Goal: Transaction & Acquisition: Purchase product/service

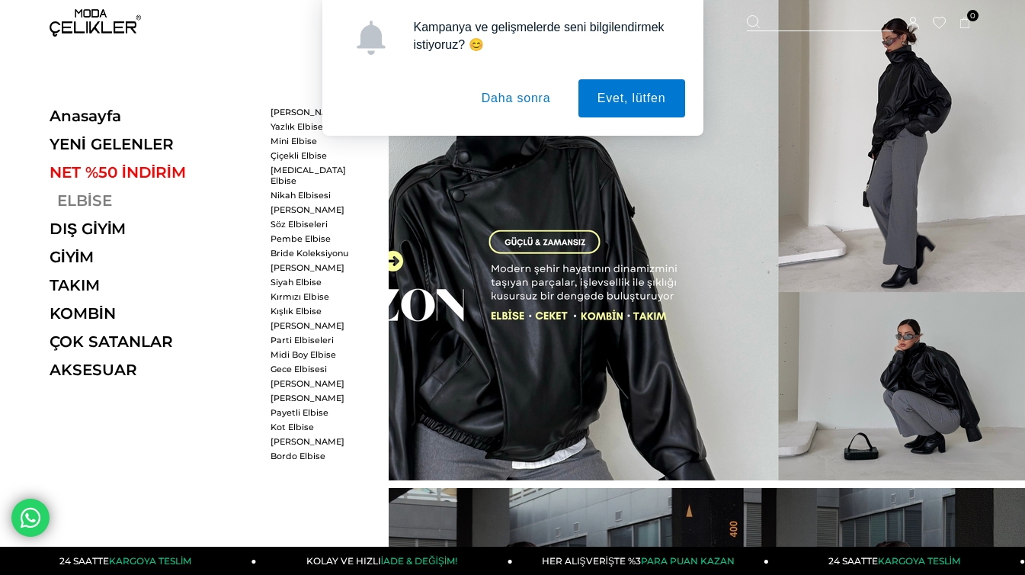
click at [89, 193] on link "ELBİSE" at bounding box center [155, 200] width 210 height 18
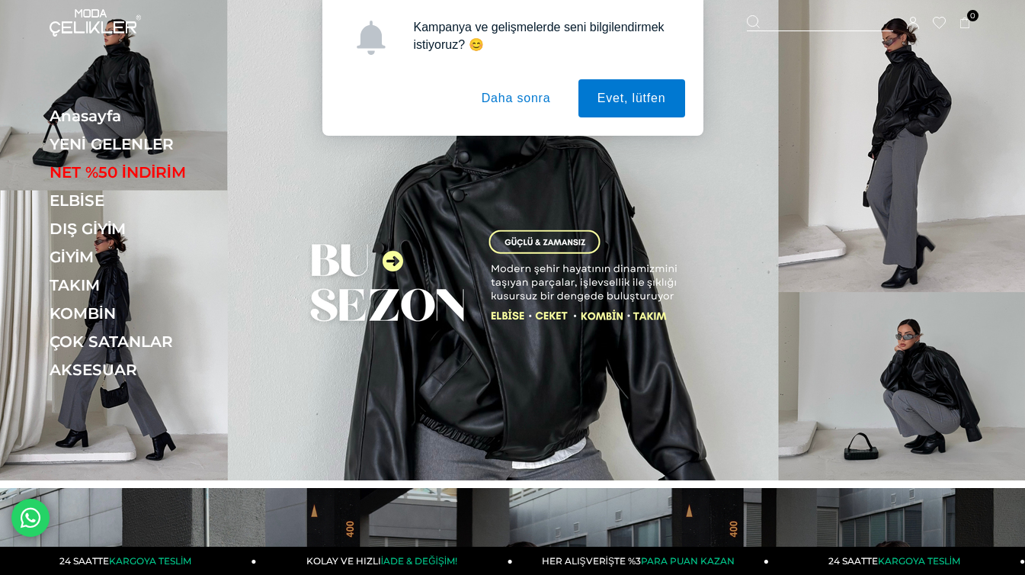
click at [496, 104] on button "Daha sonra" at bounding box center [516, 98] width 107 height 38
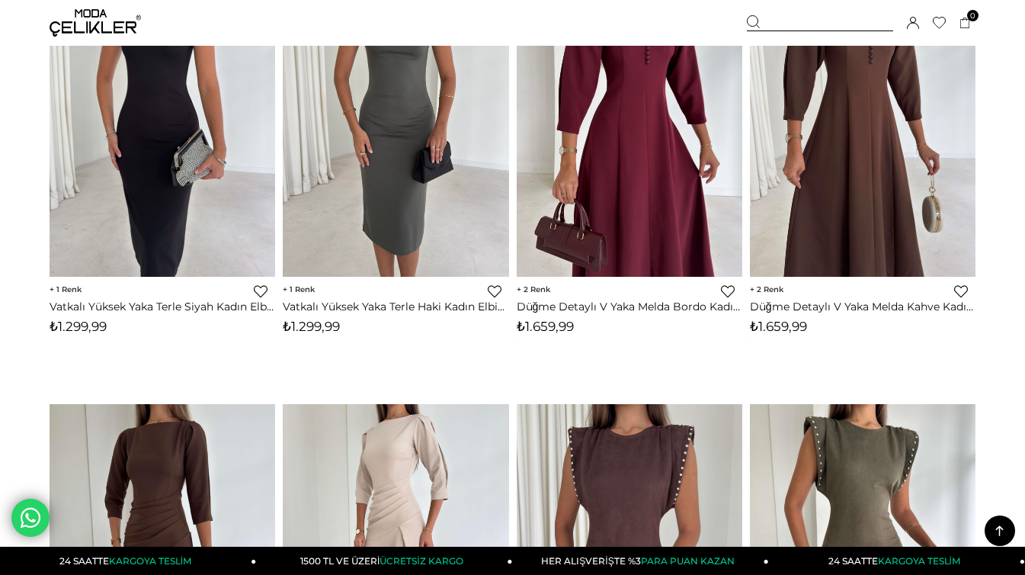
scroll to position [3964, 0]
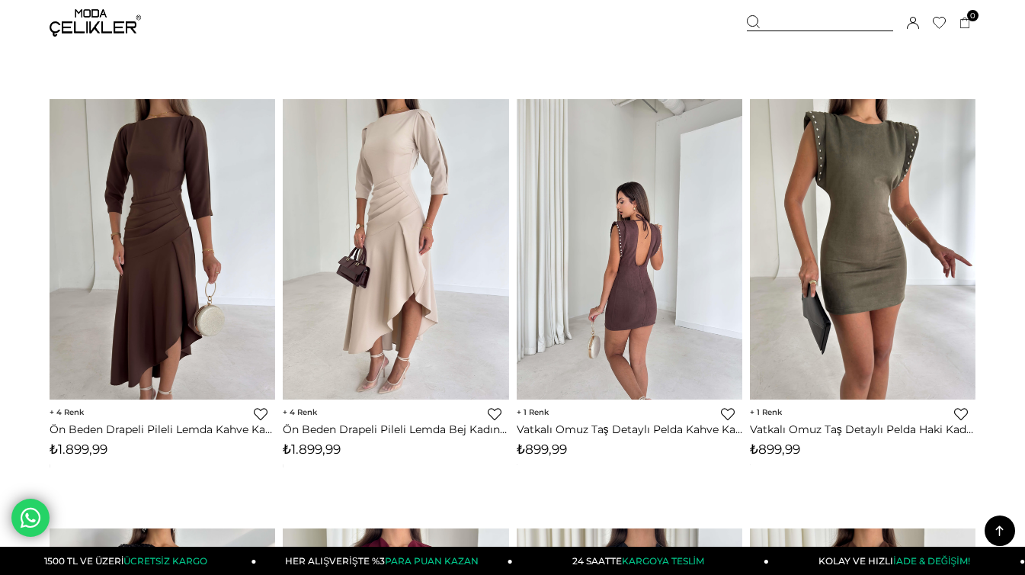
click at [724, 277] on img at bounding box center [630, 249] width 226 height 301
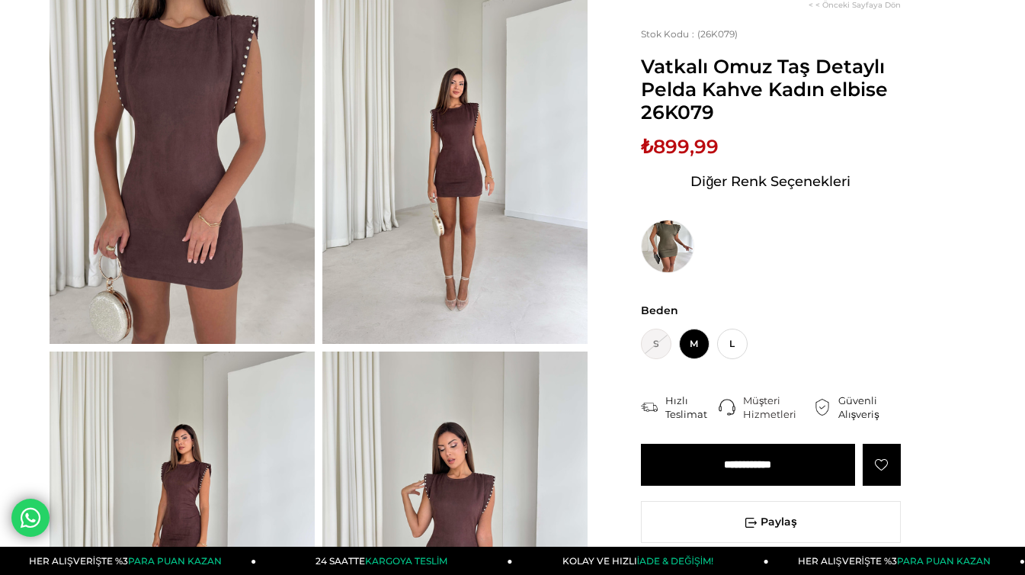
click at [232, 264] on img at bounding box center [182, 167] width 265 height 353
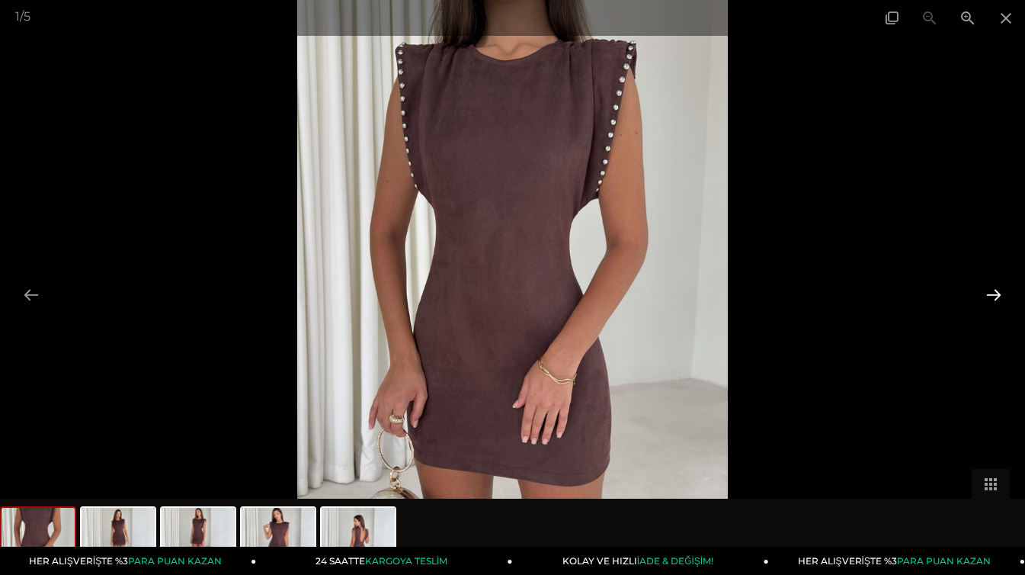
click at [991, 286] on button at bounding box center [994, 295] width 32 height 30
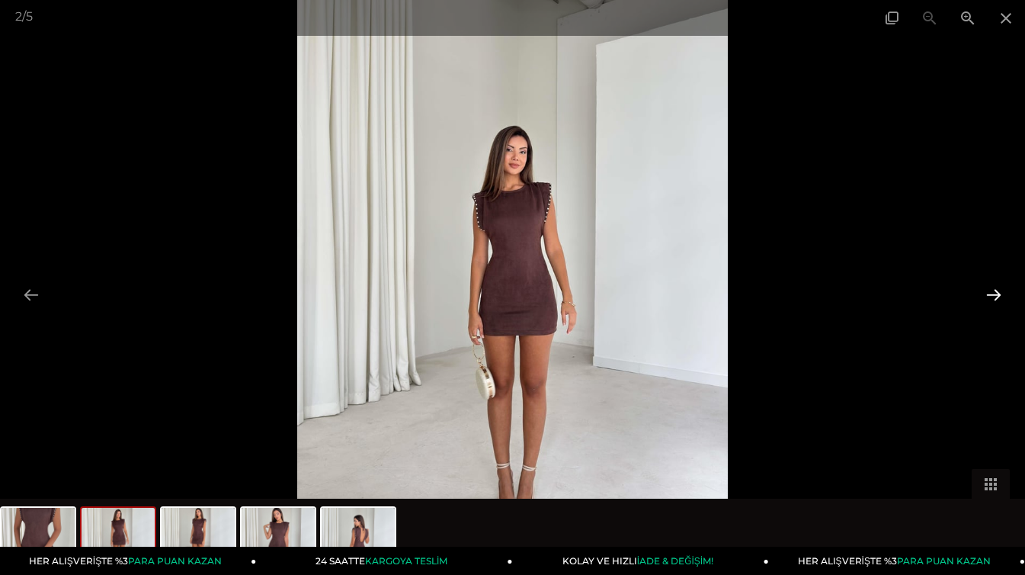
click at [991, 287] on button at bounding box center [994, 295] width 32 height 30
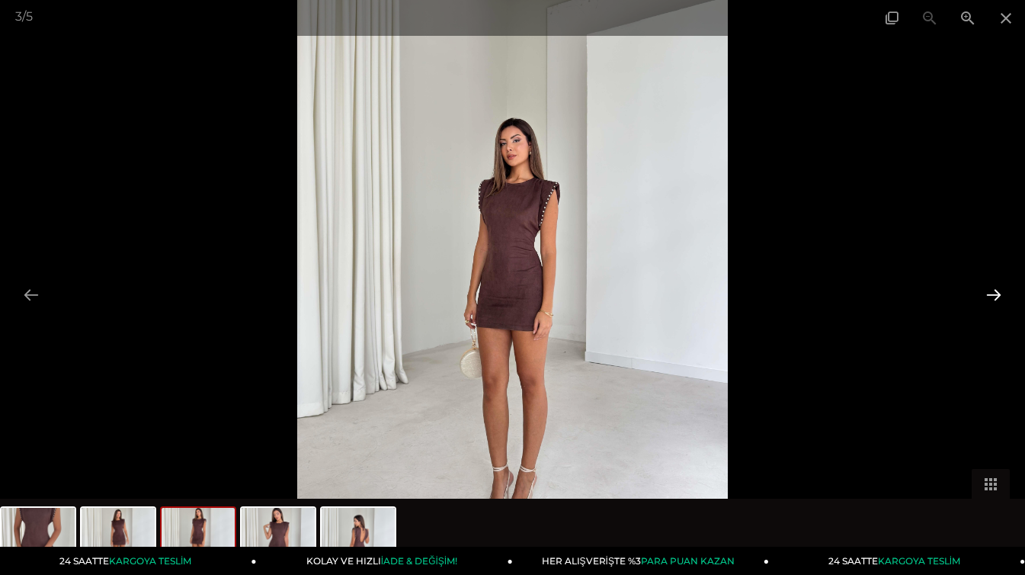
click at [988, 296] on button at bounding box center [994, 295] width 32 height 30
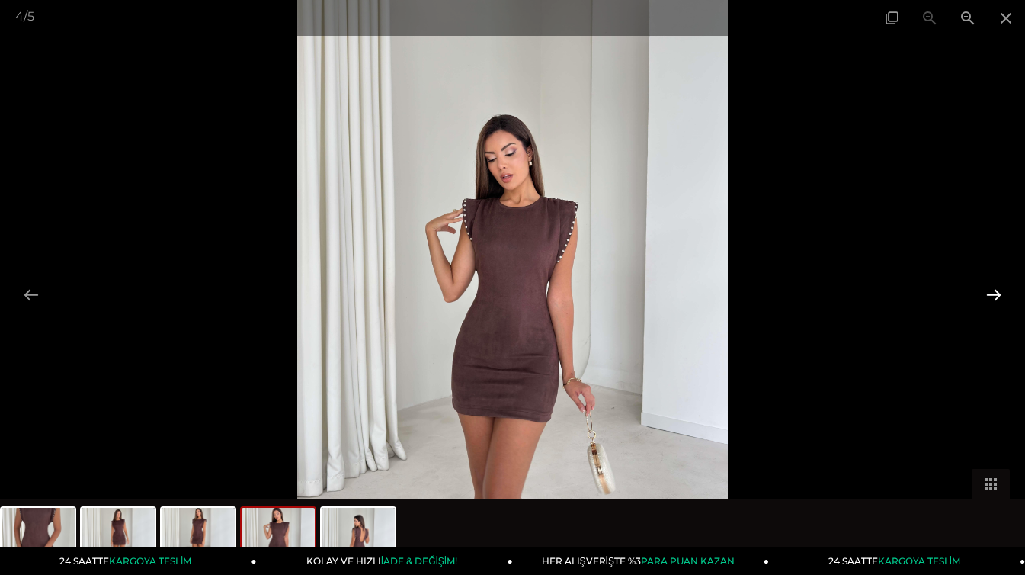
click at [991, 303] on button at bounding box center [994, 295] width 32 height 30
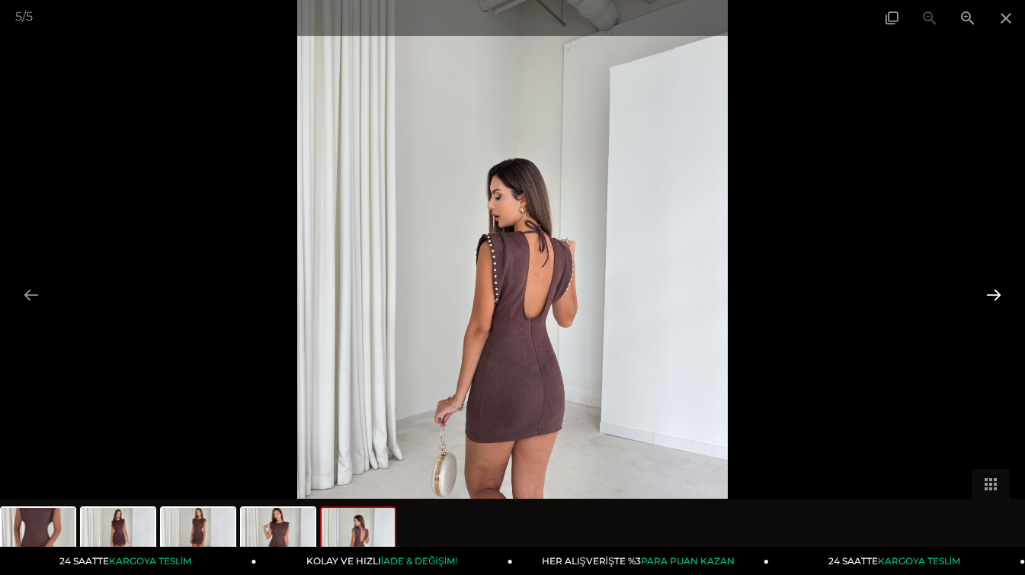
click at [991, 303] on button at bounding box center [994, 295] width 32 height 30
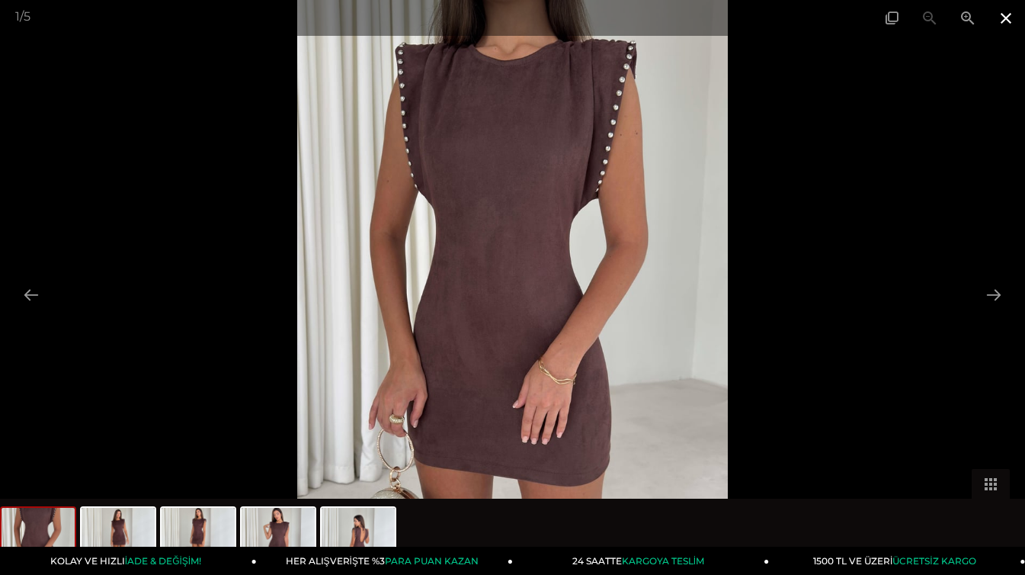
click at [1003, 22] on span at bounding box center [1006, 18] width 38 height 36
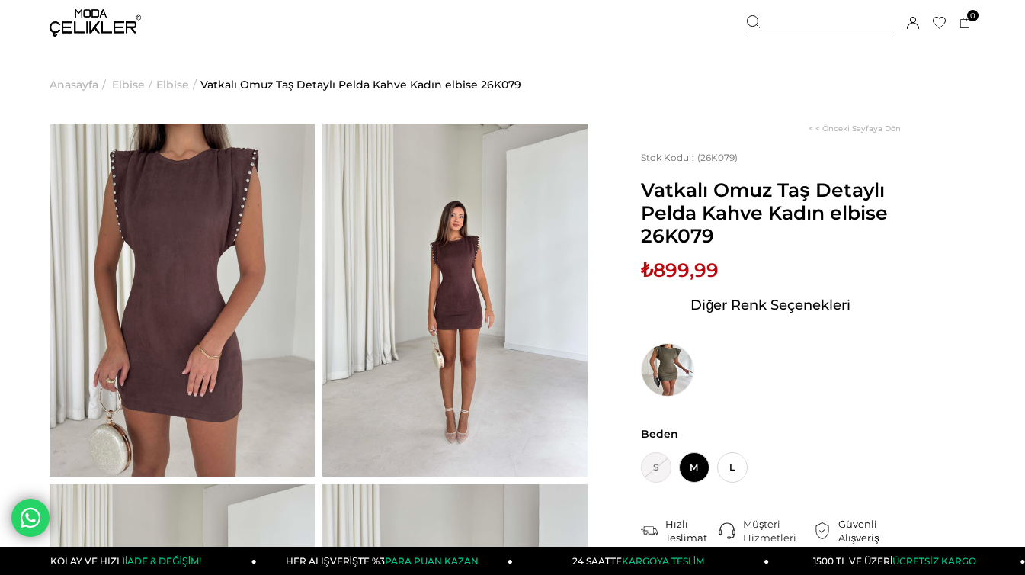
scroll to position [30, 0]
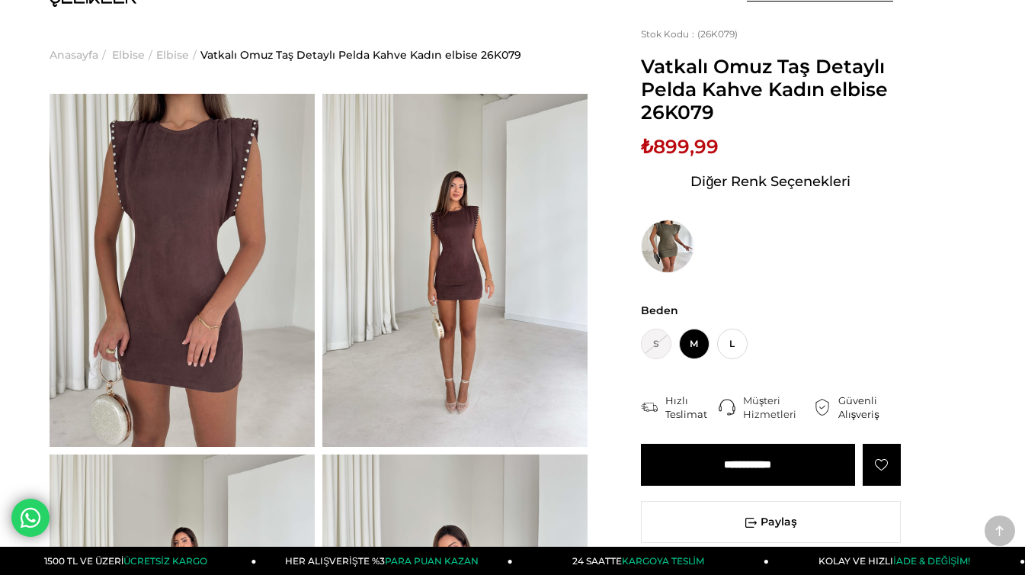
scroll to position [335, 0]
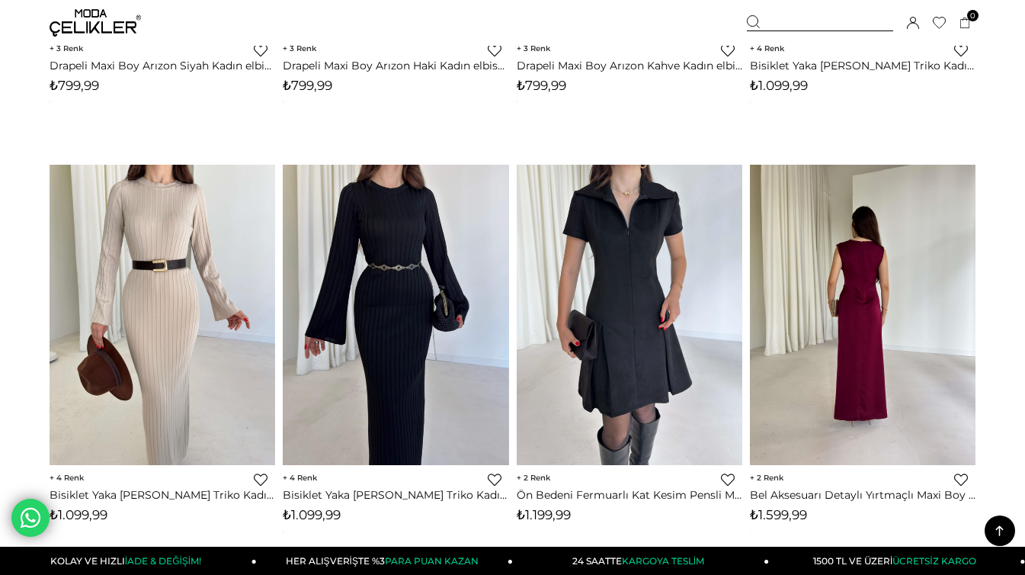
scroll to position [8485, 0]
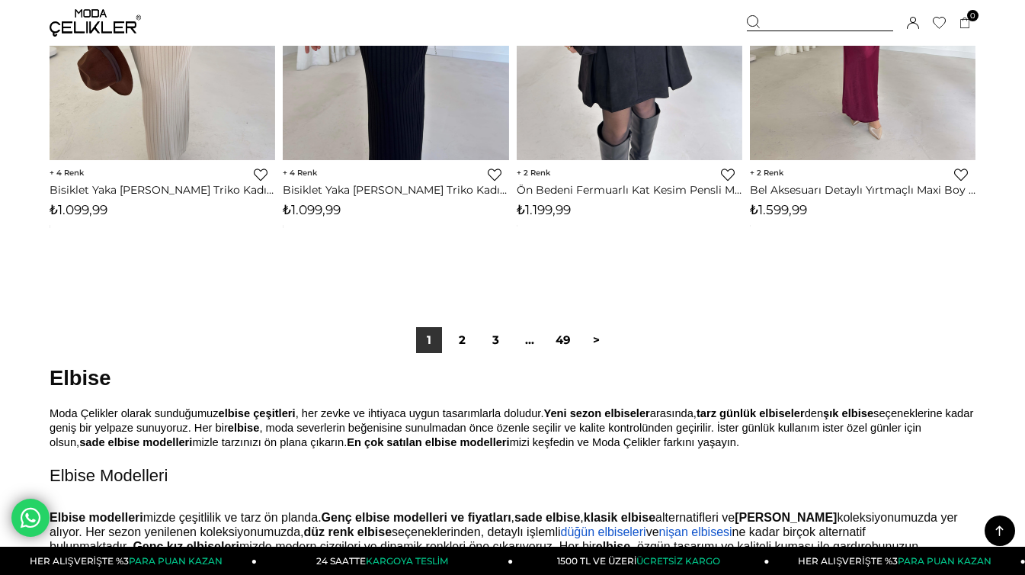
drag, startPoint x: 602, startPoint y: 336, endPoint x: 935, endPoint y: 284, distance: 336.5
click at [602, 336] on link ">" at bounding box center [597, 340] width 26 height 26
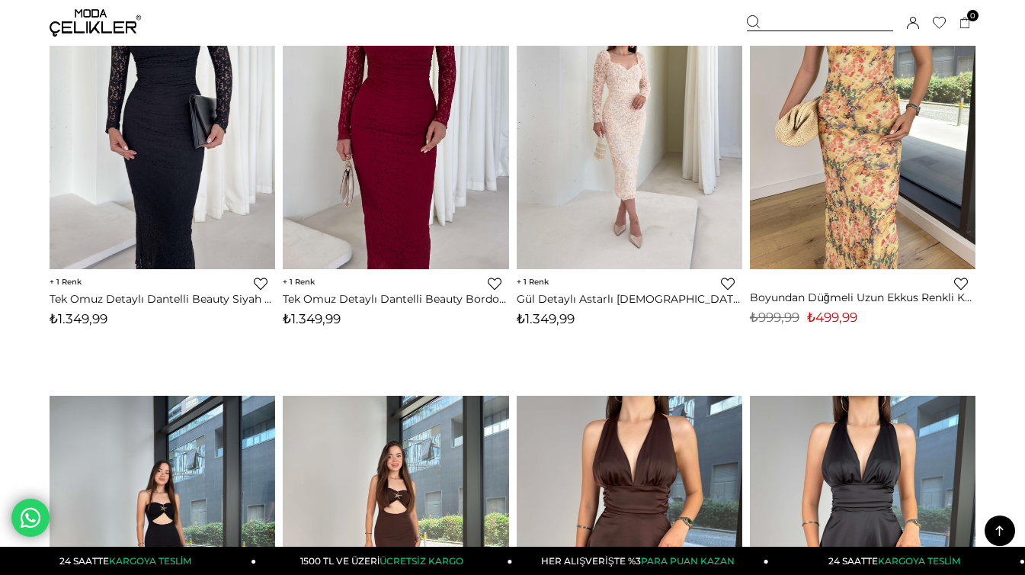
scroll to position [1830, 0]
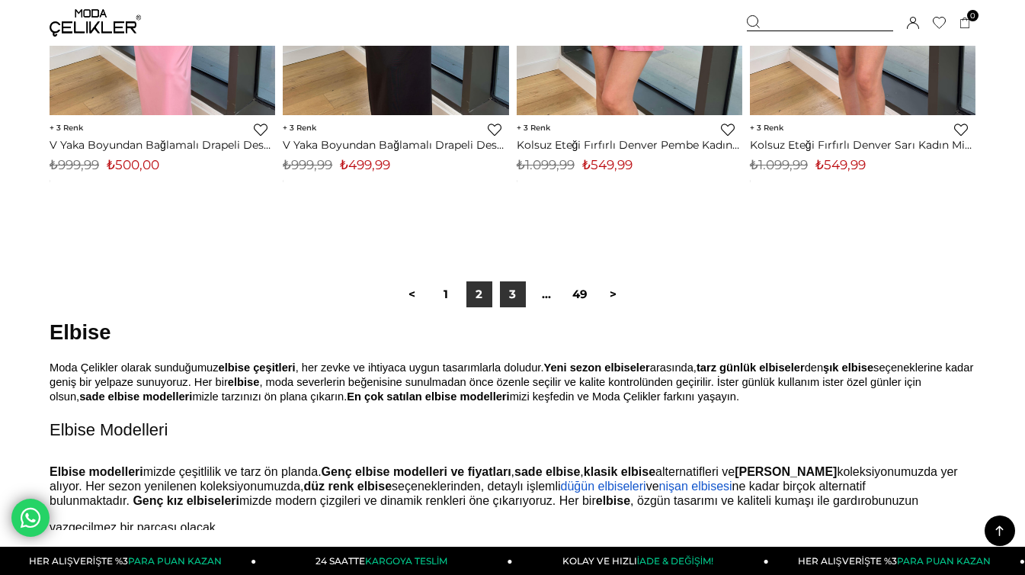
click at [505, 295] on link "3" at bounding box center [513, 294] width 26 height 26
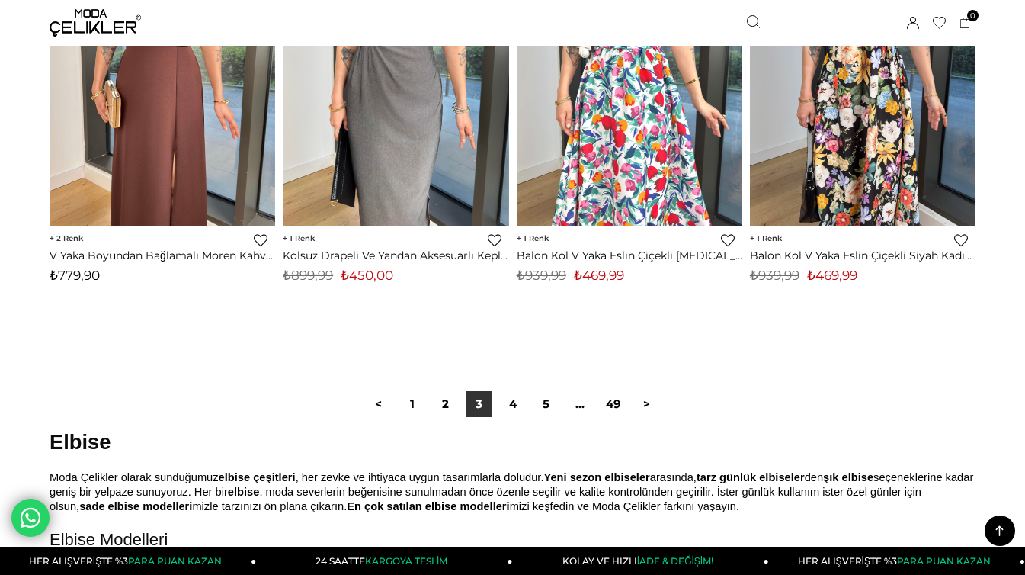
scroll to position [8588, 0]
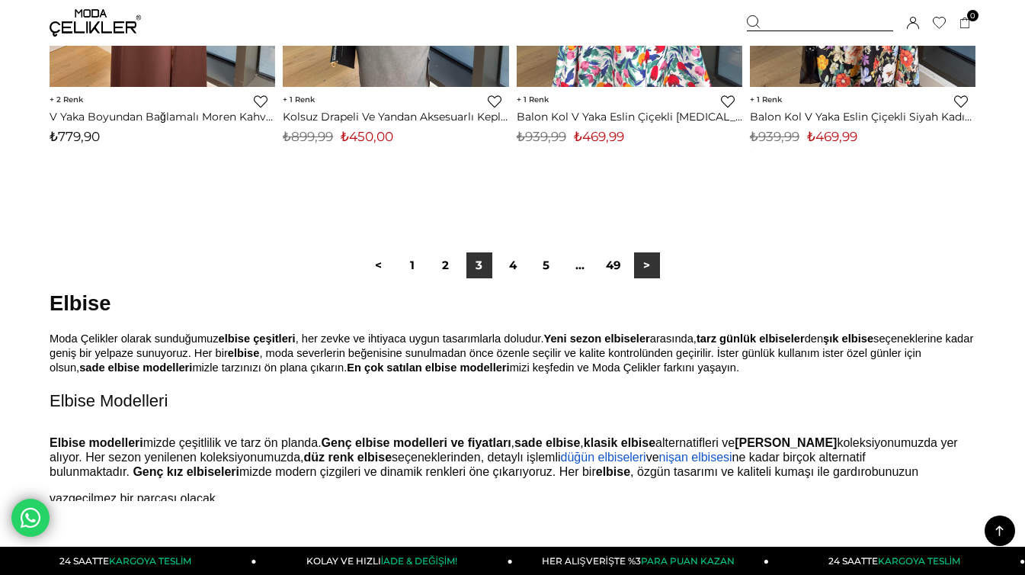
click at [637, 267] on link ">" at bounding box center [647, 265] width 26 height 26
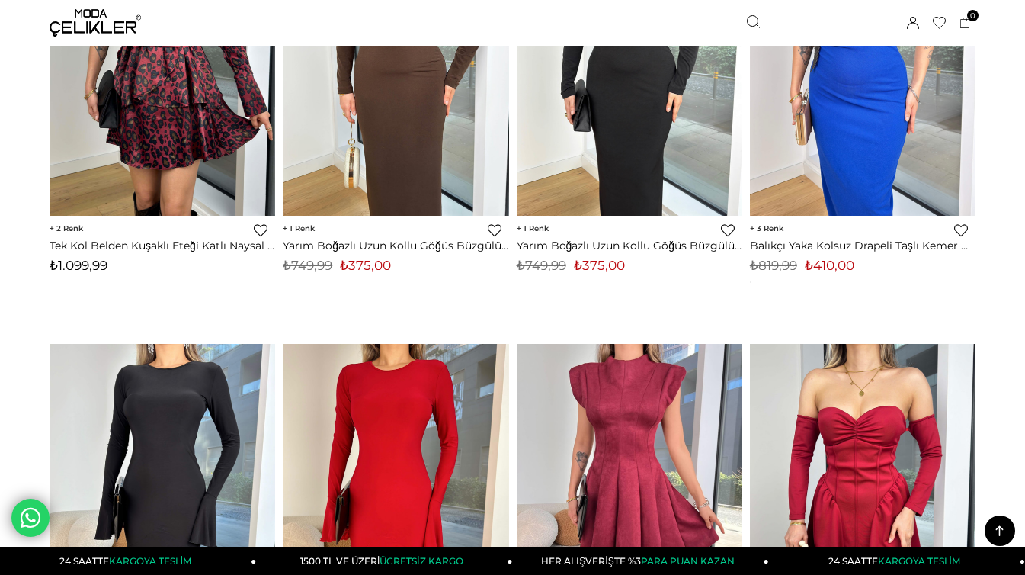
scroll to position [7929, 0]
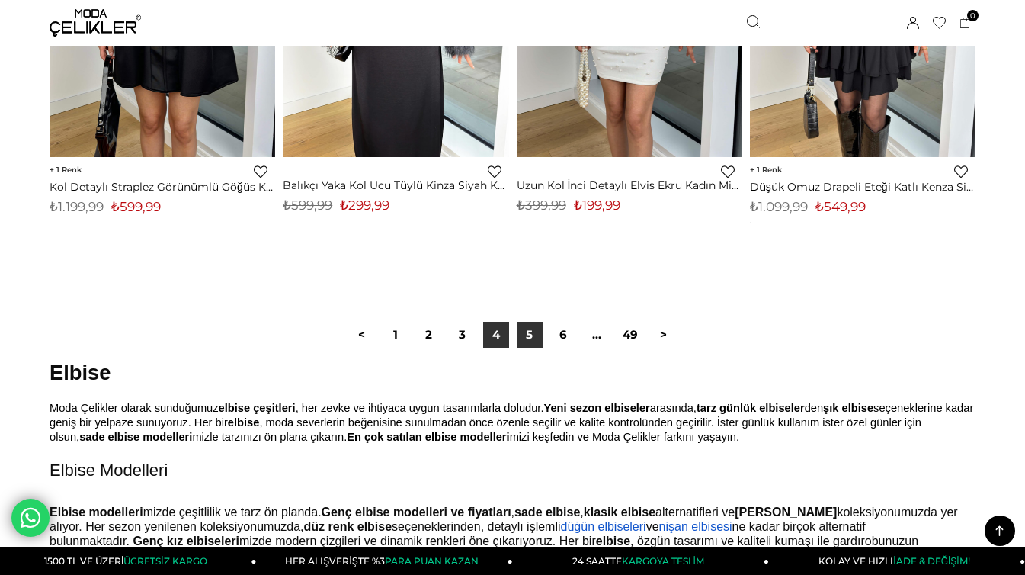
click at [531, 322] on link "5" at bounding box center [530, 335] width 26 height 26
